Goal: Check status: Check status

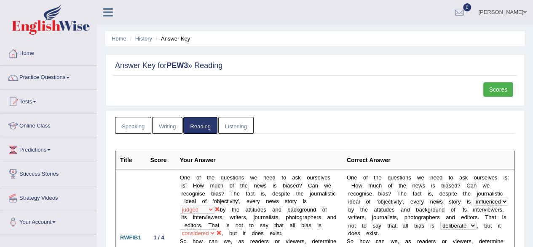
click at [497, 88] on link "Scores" at bounding box center [499, 89] width 30 height 14
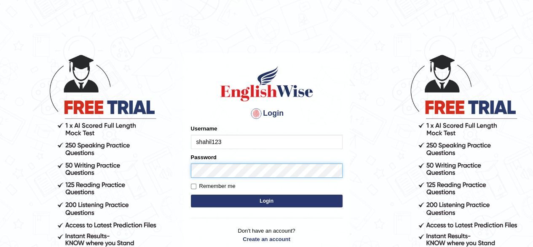
type input "shahil123"
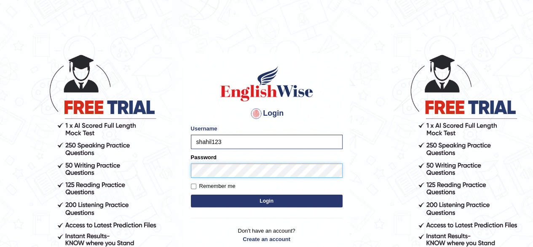
click at [191, 194] on button "Login" at bounding box center [267, 200] width 152 height 13
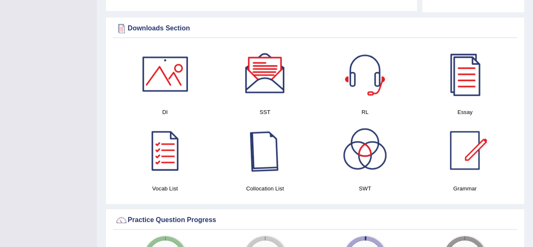
scroll to position [472, 0]
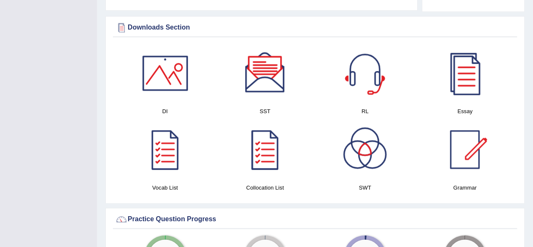
click at [422, 57] on link at bounding box center [464, 72] width 91 height 59
